Goal: Information Seeking & Learning: Learn about a topic

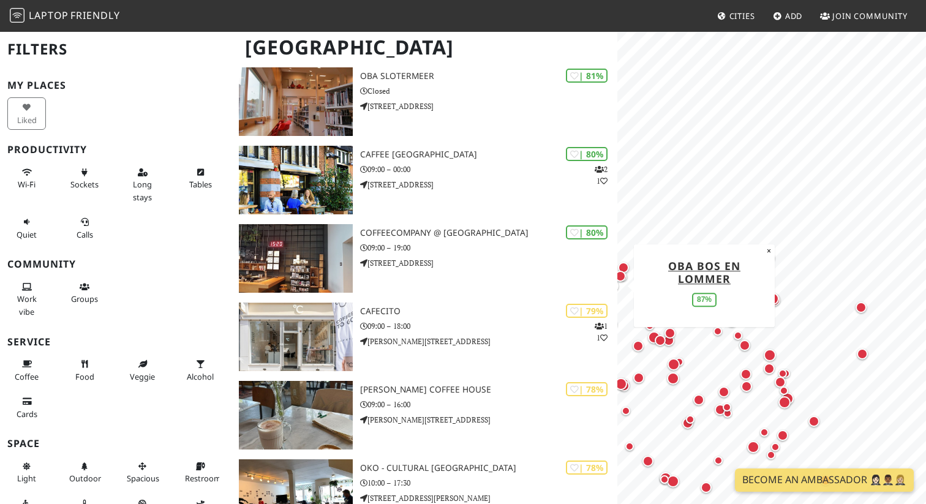
scroll to position [1607, 0]
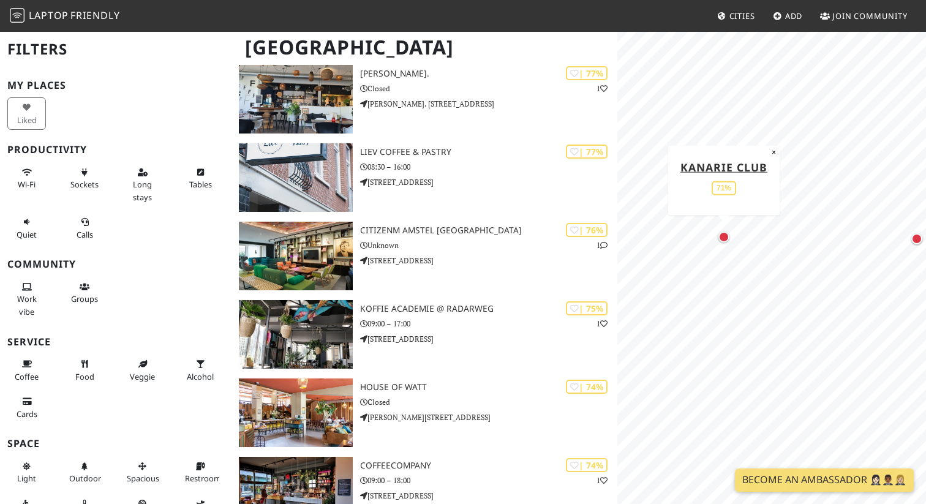
click at [727, 239] on div "Map marker" at bounding box center [723, 236] width 11 height 11
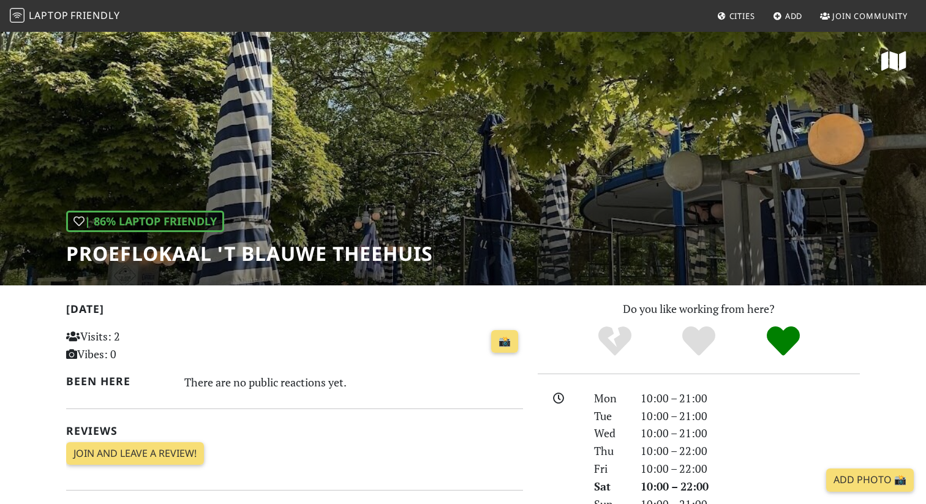
click at [148, 246] on h1 "Proeflokaal 't Blauwe Theehuis" at bounding box center [249, 253] width 367 height 23
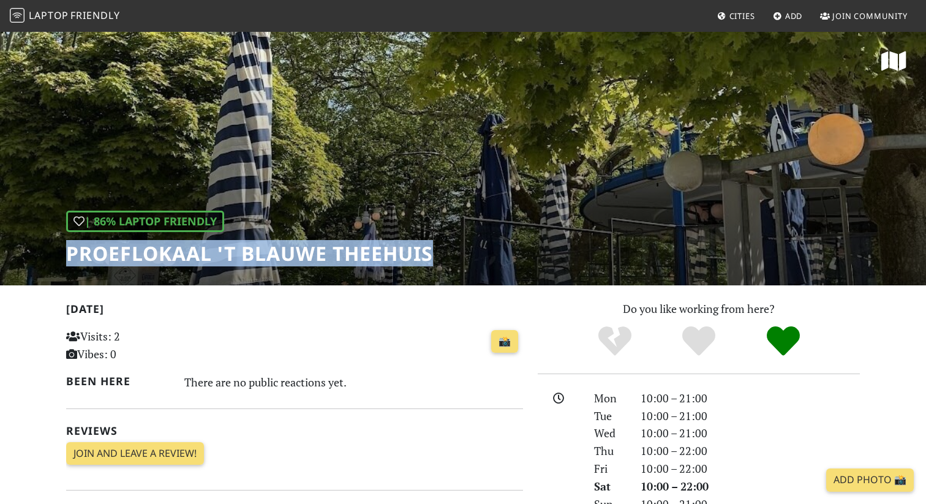
drag, startPoint x: 148, startPoint y: 246, endPoint x: 340, endPoint y: 247, distance: 191.7
click at [340, 247] on h1 "Proeflokaal 't Blauwe Theehuis" at bounding box center [249, 253] width 367 height 23
copy h1 "Proeflokaal 't Blauwe Theehuis"
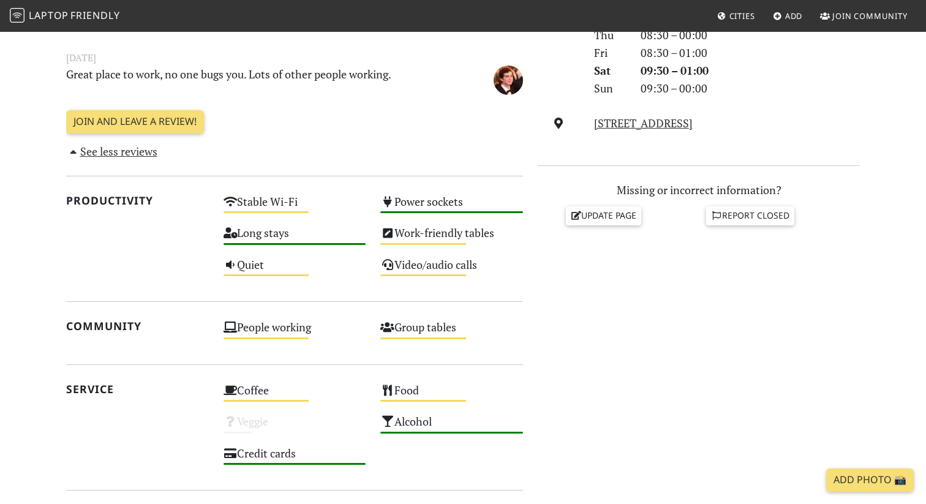
scroll to position [418, 0]
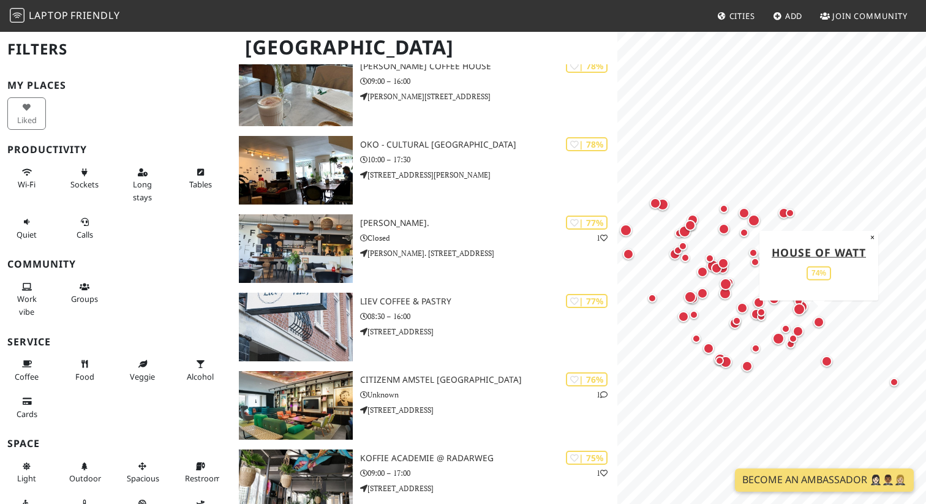
scroll to position [1144, 0]
